Goal: Information Seeking & Learning: Compare options

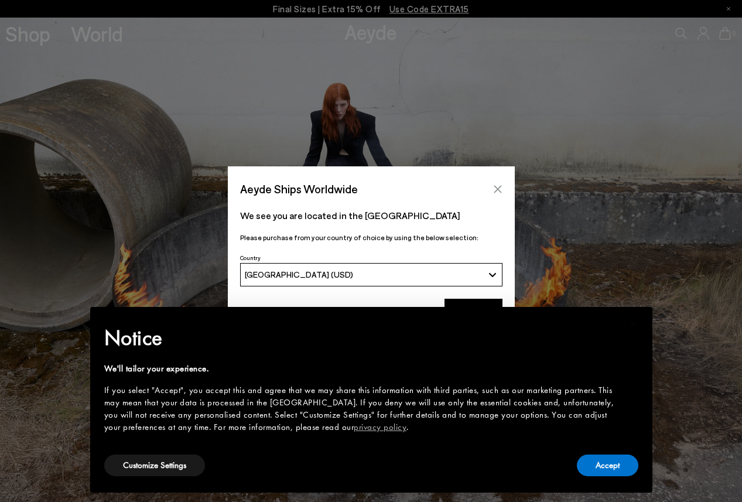
click at [497, 183] on button "Close" at bounding box center [498, 189] width 18 height 18
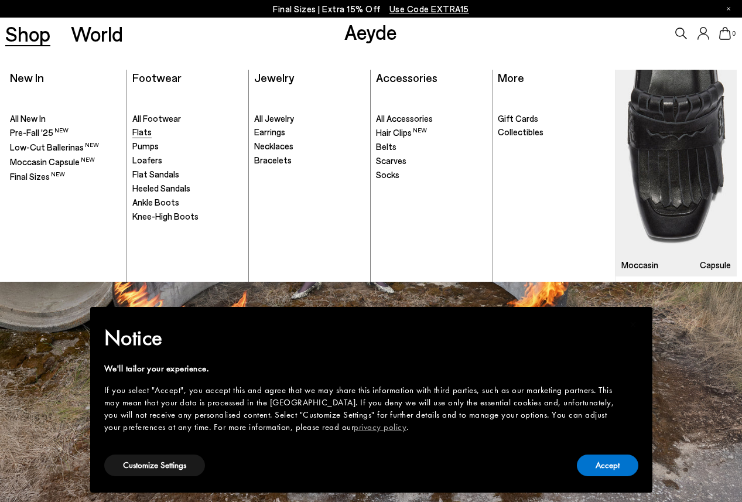
click at [147, 132] on span "Flats" at bounding box center [141, 132] width 19 height 11
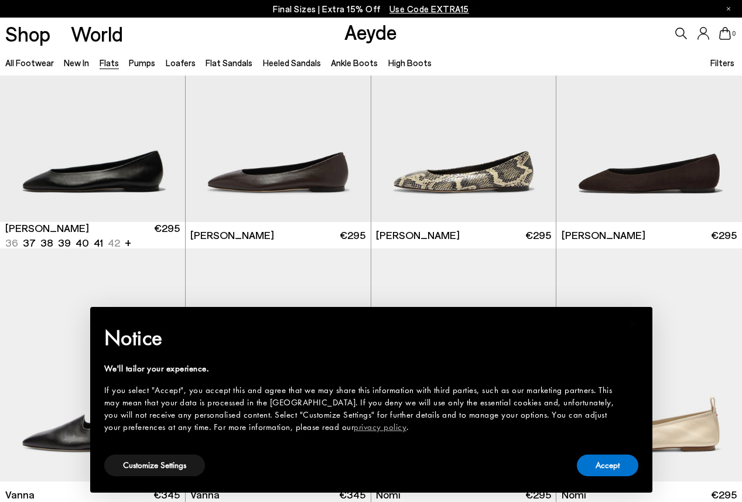
scroll to position [89, 0]
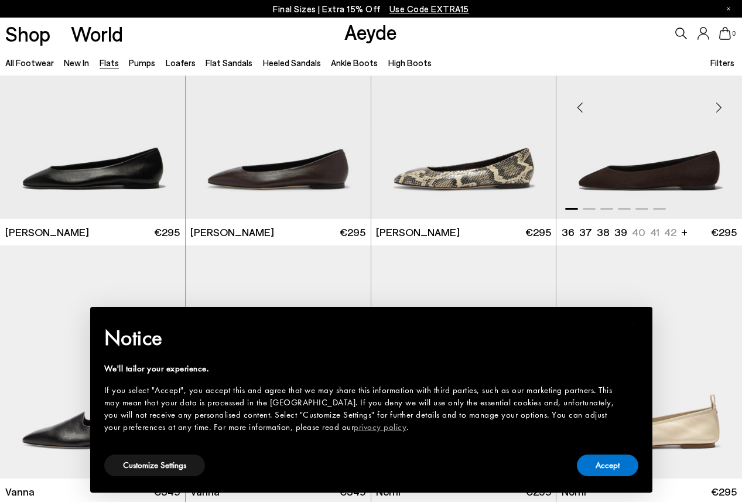
click at [725, 108] on div "Next slide" at bounding box center [718, 107] width 35 height 35
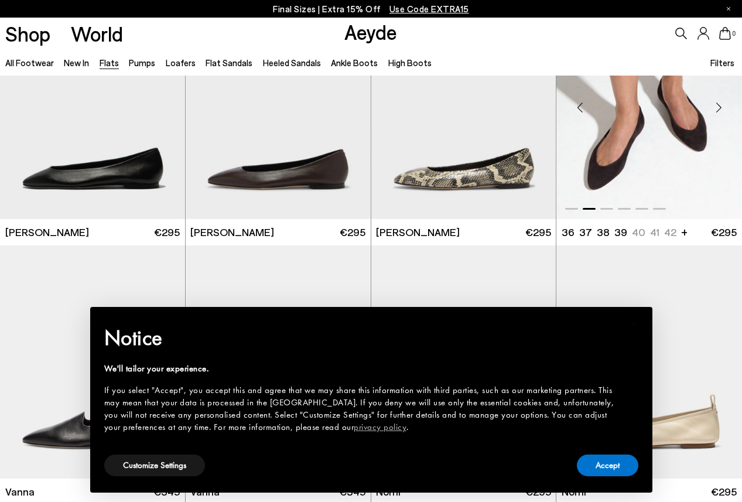
click at [725, 108] on div "Next slide" at bounding box center [718, 107] width 35 height 35
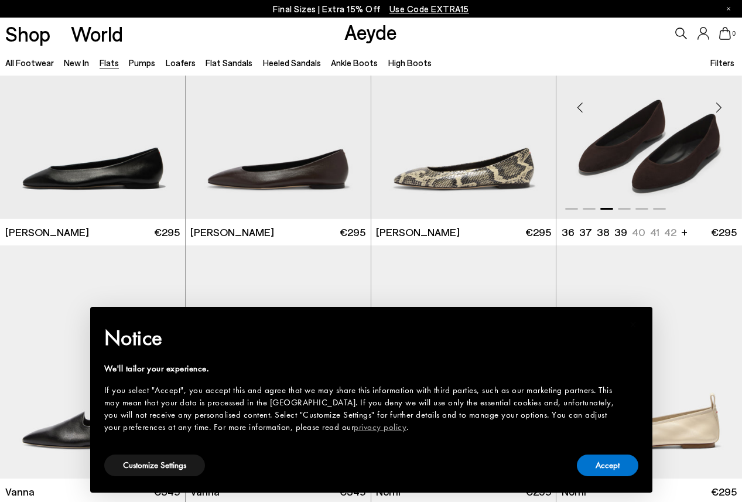
click at [725, 108] on div "Next slide" at bounding box center [718, 107] width 35 height 35
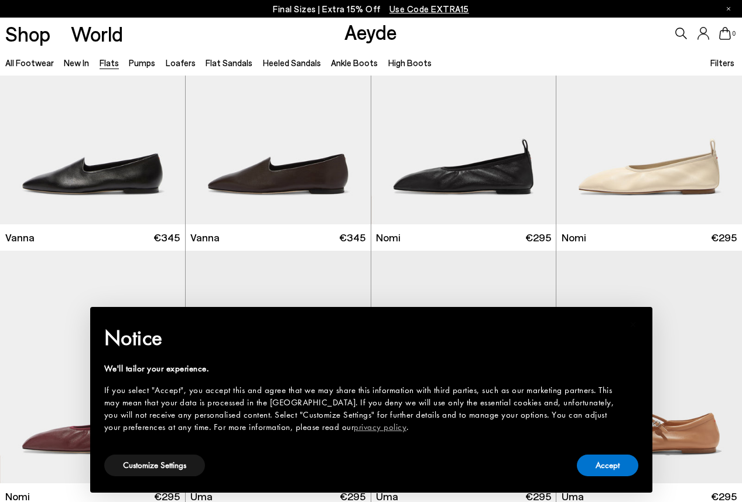
scroll to position [346, 0]
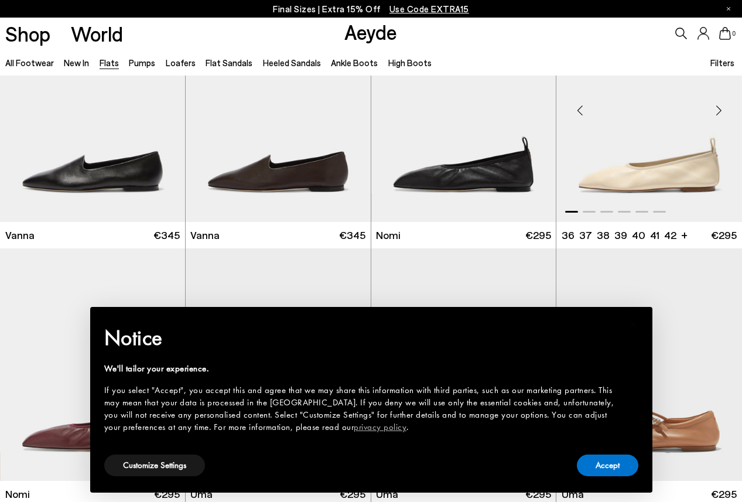
click at [721, 112] on div "Next slide" at bounding box center [718, 110] width 35 height 35
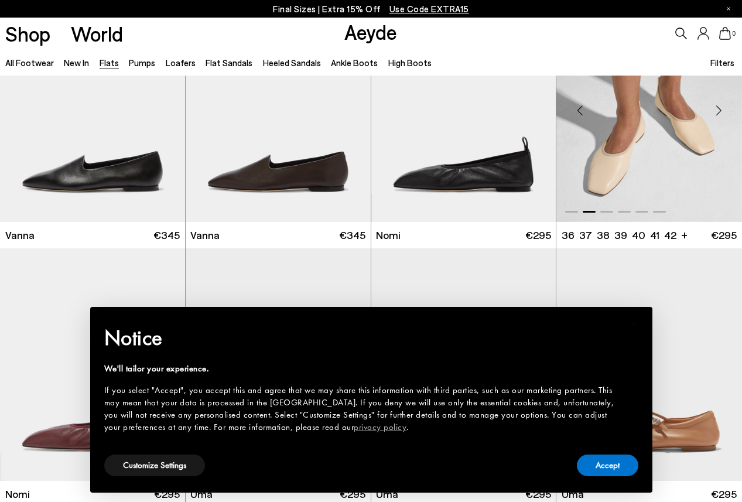
click at [721, 112] on div "Next slide" at bounding box center [718, 110] width 35 height 35
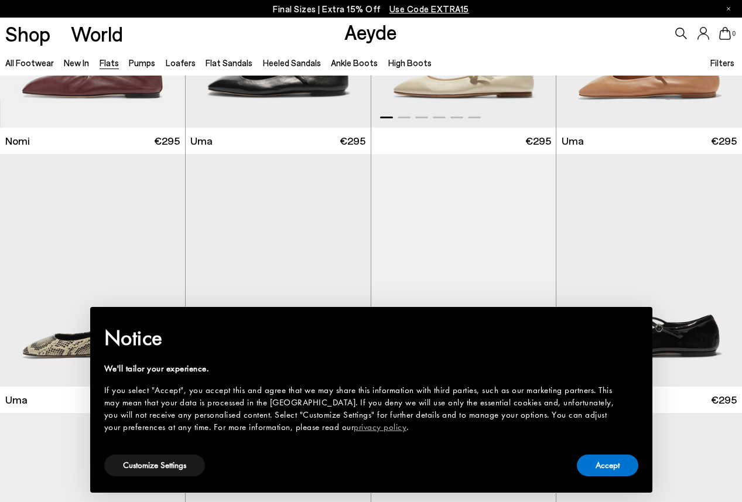
scroll to position [876, 0]
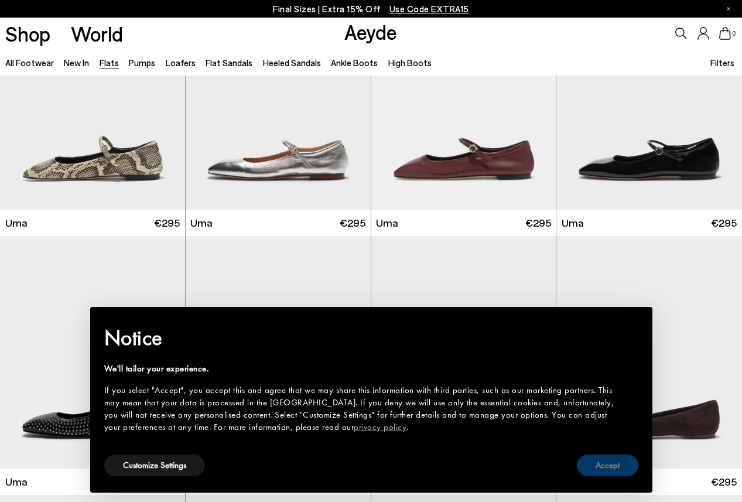
click at [598, 473] on button "Accept" at bounding box center [608, 466] width 62 height 22
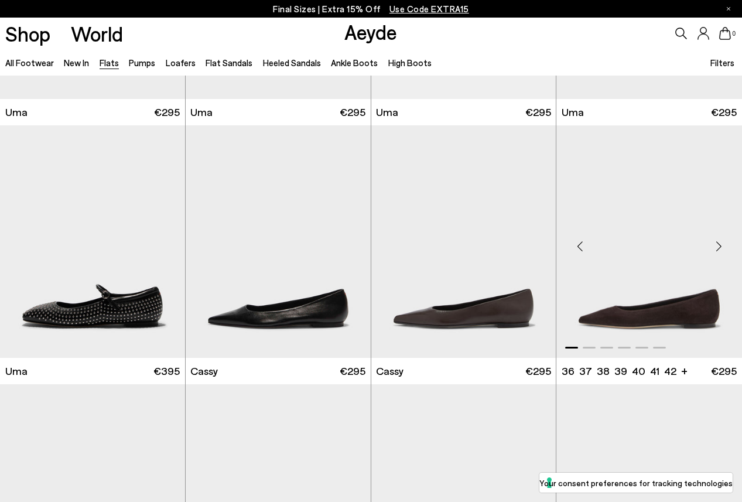
scroll to position [1009, 0]
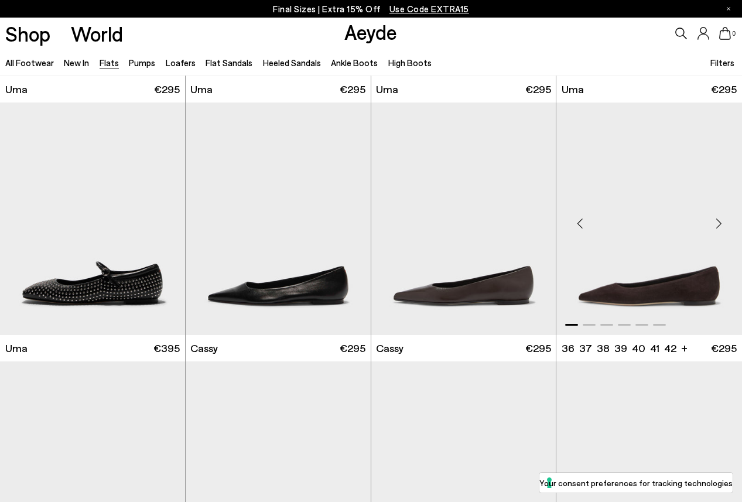
click at [717, 224] on div "Next slide" at bounding box center [718, 223] width 35 height 35
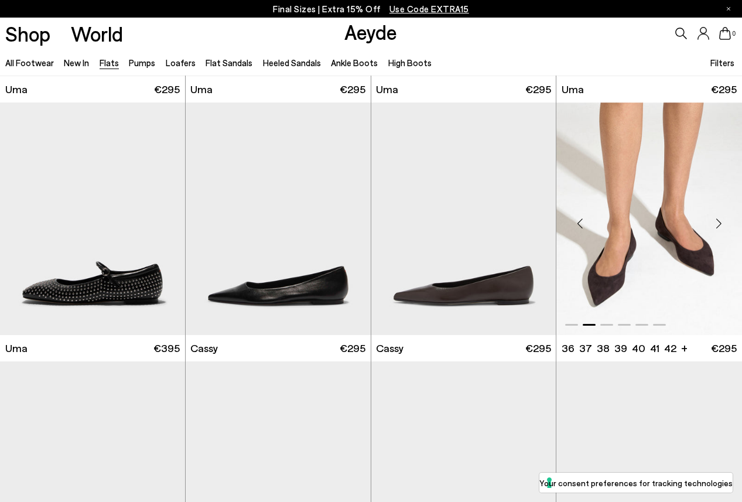
click at [717, 224] on div "Next slide" at bounding box center [718, 223] width 35 height 35
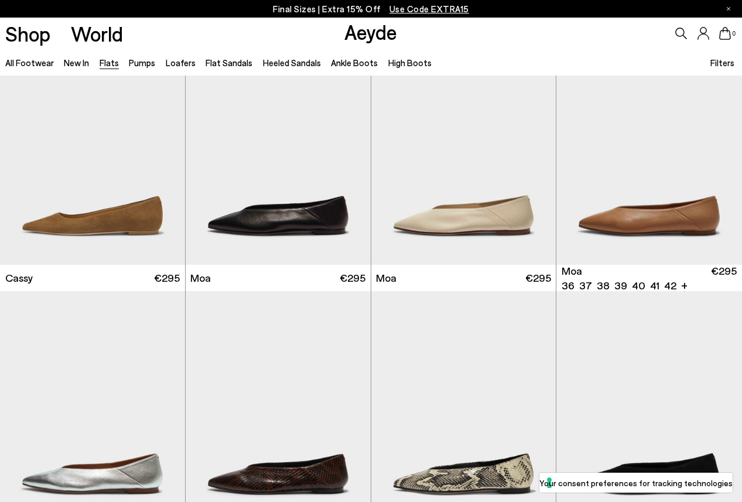
scroll to position [1341, 0]
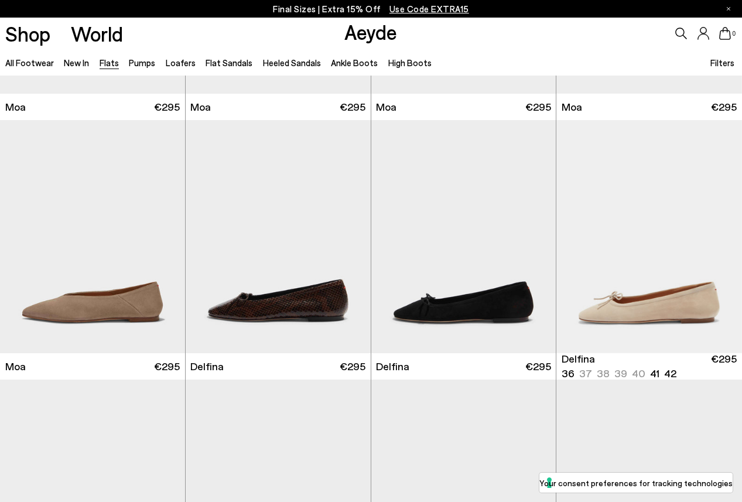
scroll to position [1769, 0]
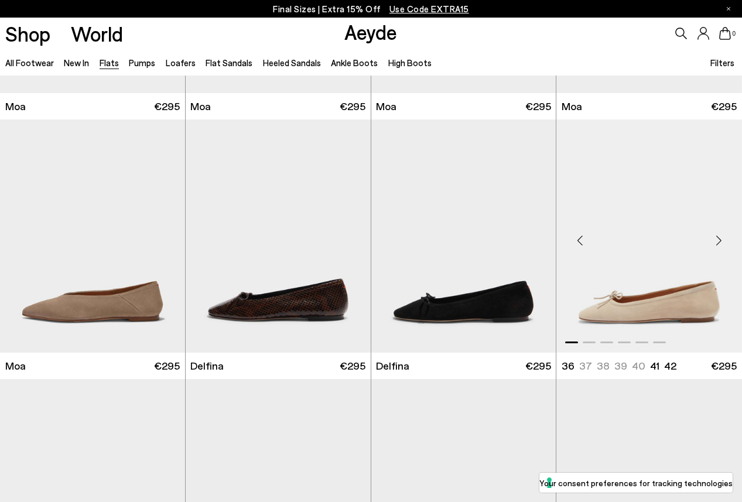
click at [721, 243] on div "Next slide" at bounding box center [718, 240] width 35 height 35
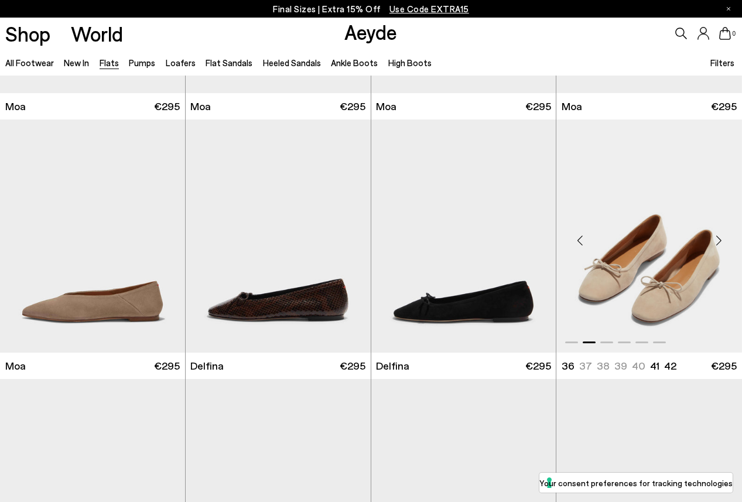
click at [721, 243] on div "Next slide" at bounding box center [718, 240] width 35 height 35
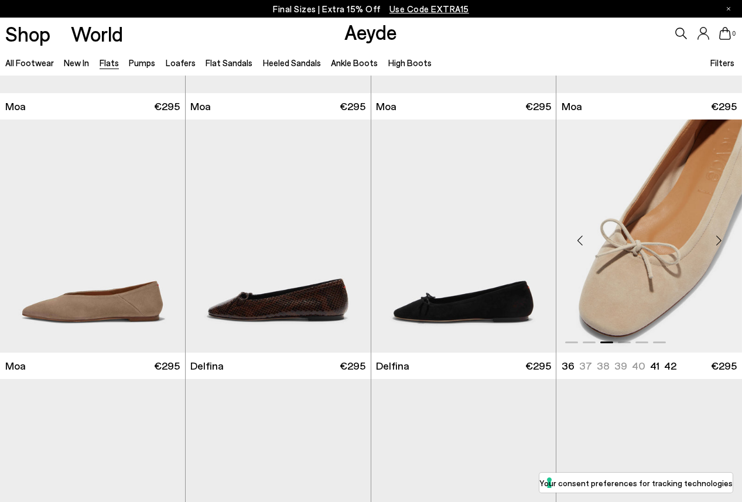
click at [721, 243] on div "Next slide" at bounding box center [718, 240] width 35 height 35
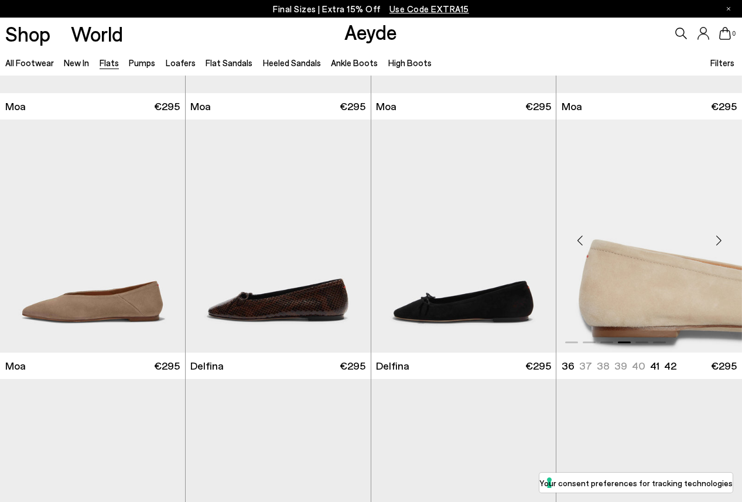
click at [721, 243] on div "Next slide" at bounding box center [718, 240] width 35 height 35
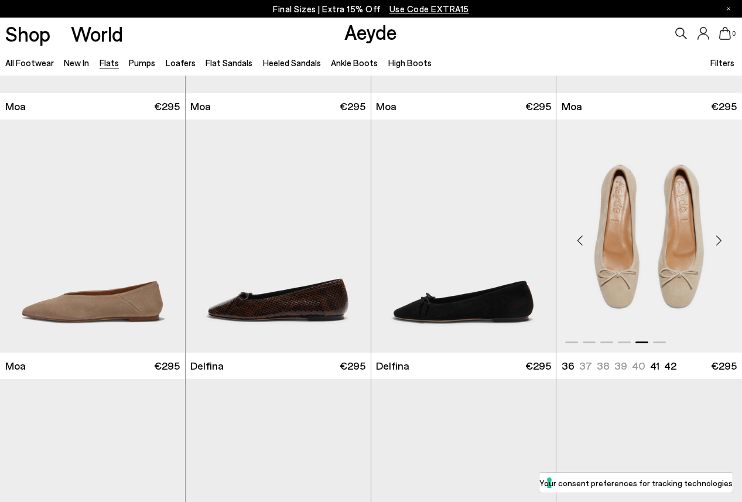
click at [721, 243] on div "Next slide" at bounding box center [718, 240] width 35 height 35
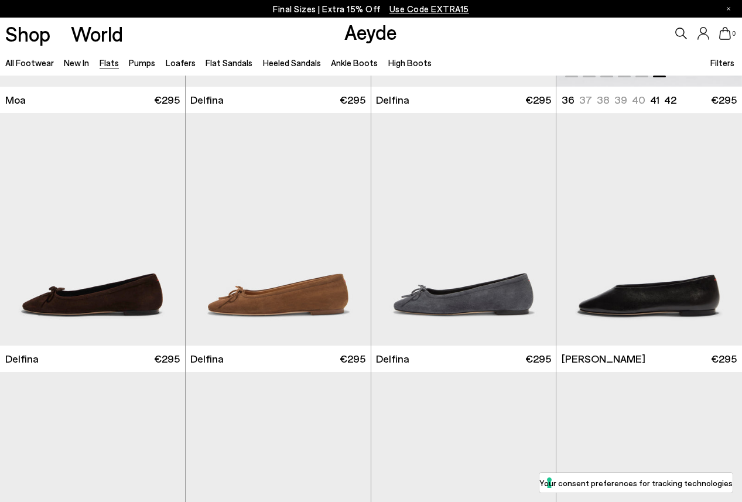
scroll to position [2038, 0]
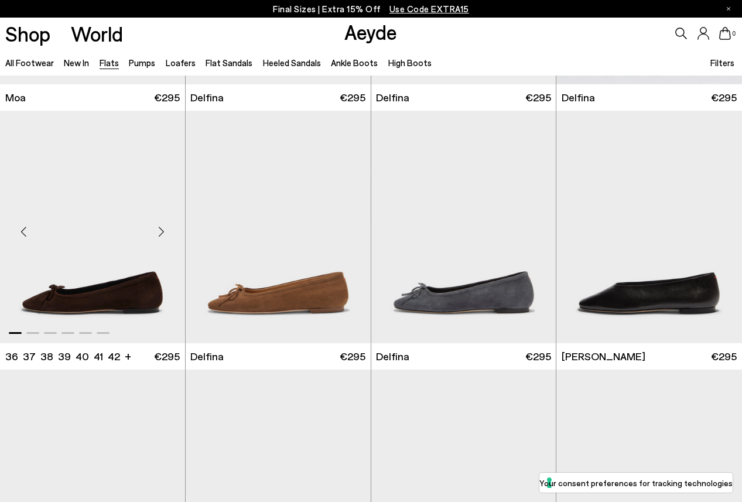
click at [163, 228] on div "Next slide" at bounding box center [161, 231] width 35 height 35
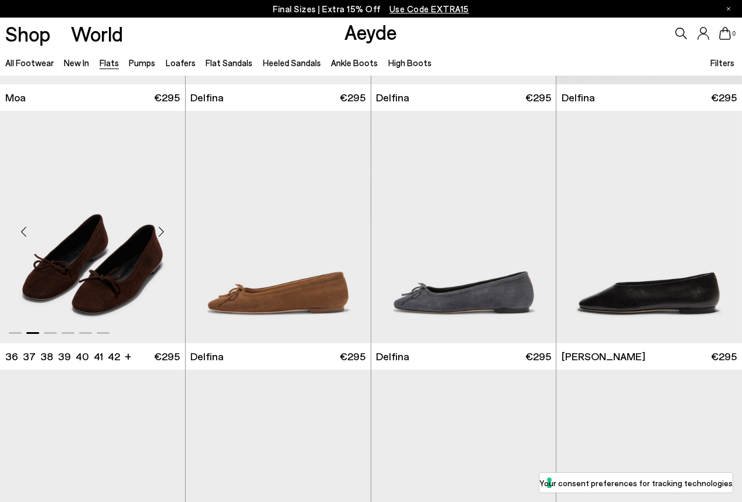
click at [103, 257] on img "2 / 6" at bounding box center [92, 227] width 185 height 233
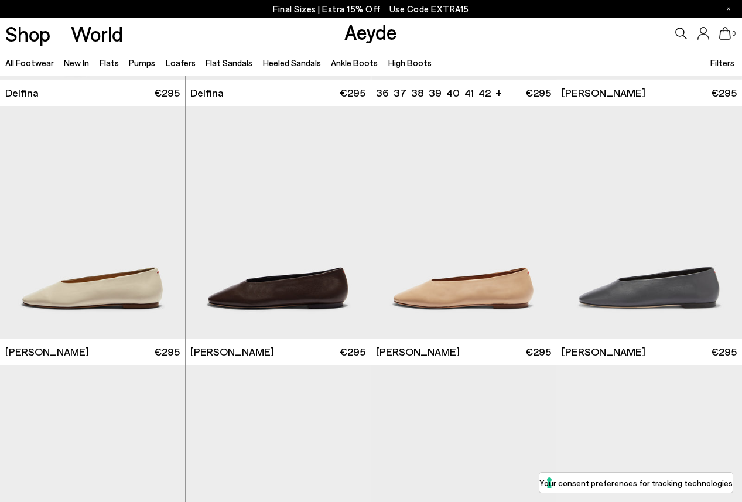
scroll to position [2302, 0]
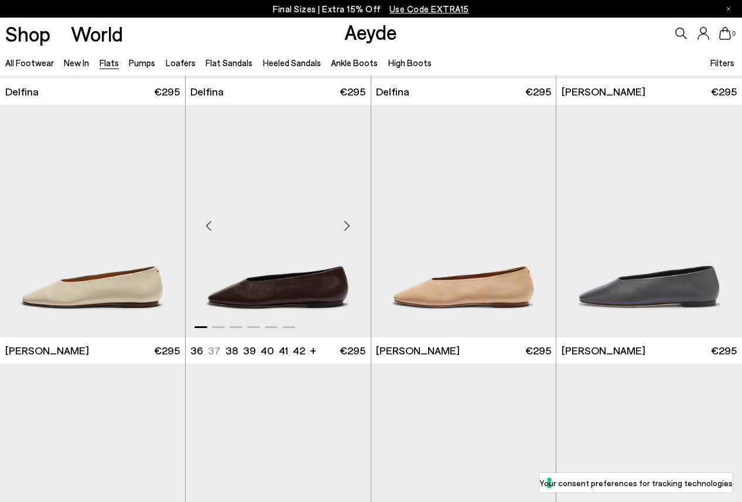
click at [346, 228] on div "Next slide" at bounding box center [347, 225] width 35 height 35
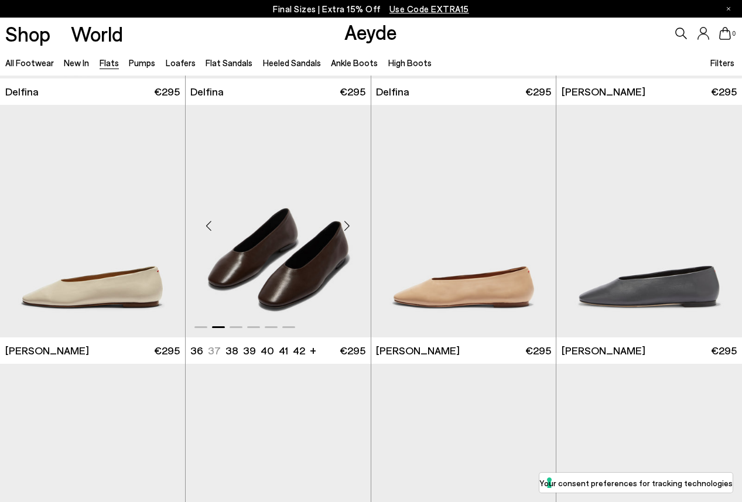
click at [346, 228] on div "Next slide" at bounding box center [347, 225] width 35 height 35
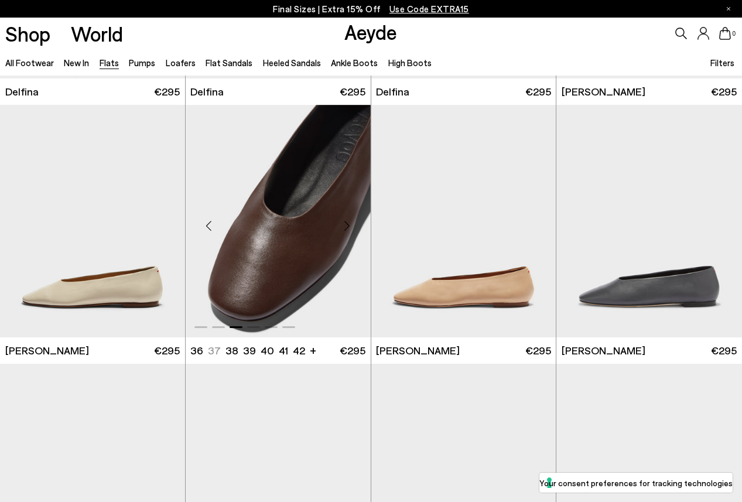
click at [346, 228] on div "Next slide" at bounding box center [347, 225] width 35 height 35
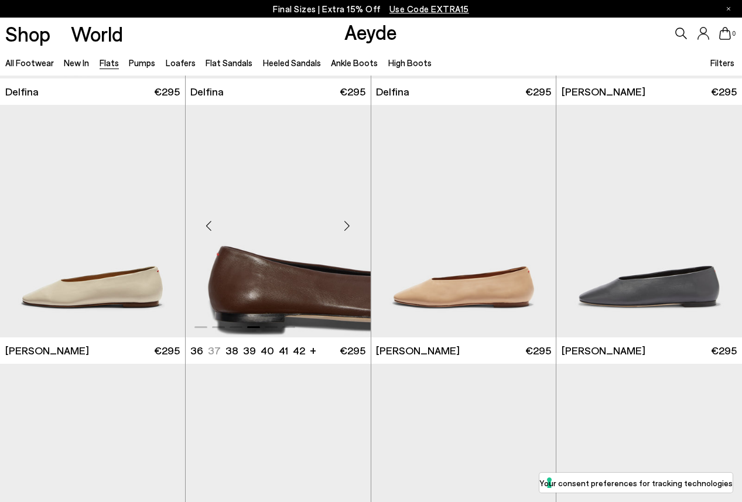
click at [346, 228] on div "Next slide" at bounding box center [347, 225] width 35 height 35
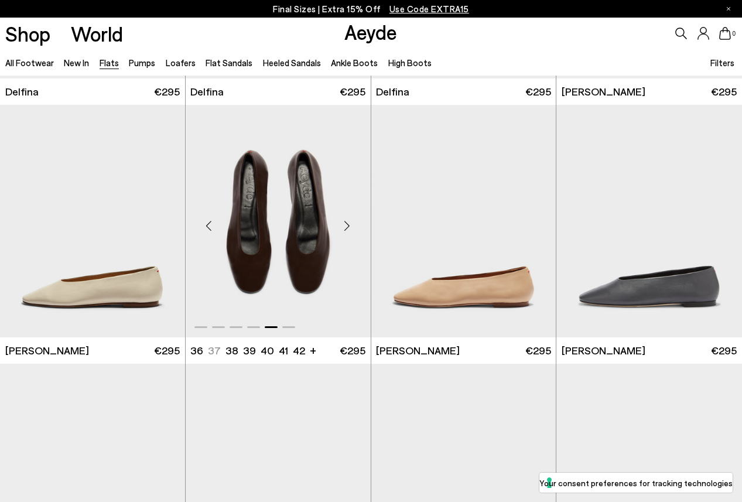
click at [293, 269] on img "5 / 6" at bounding box center [278, 221] width 185 height 233
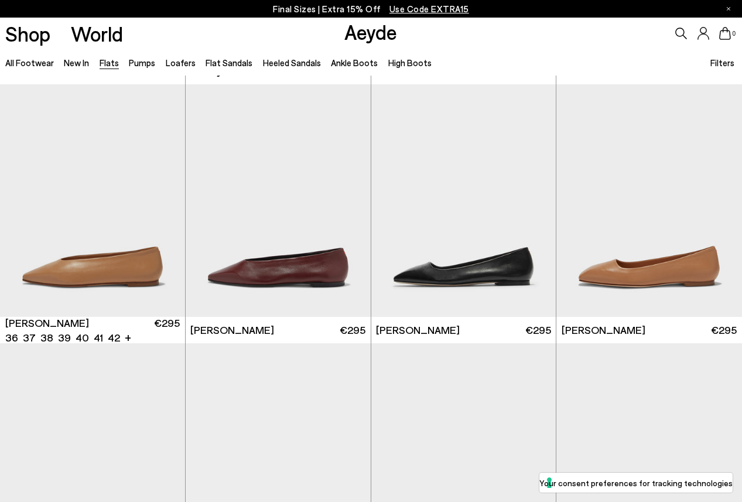
scroll to position [3309, 0]
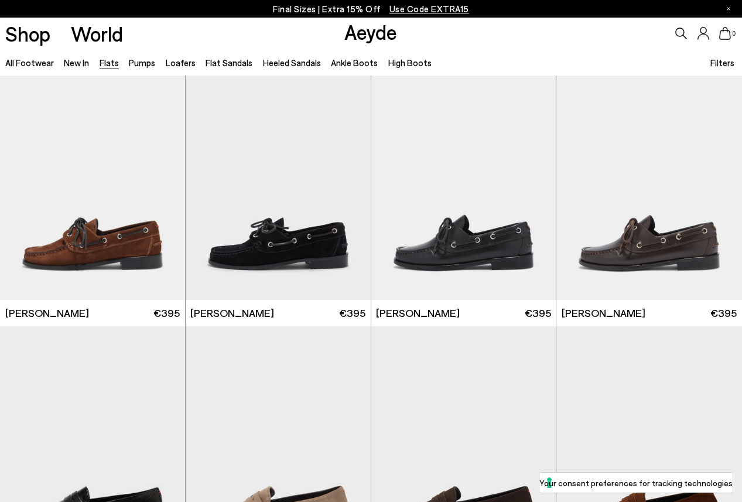
scroll to position [5668, 0]
